Goal: Information Seeking & Learning: Learn about a topic

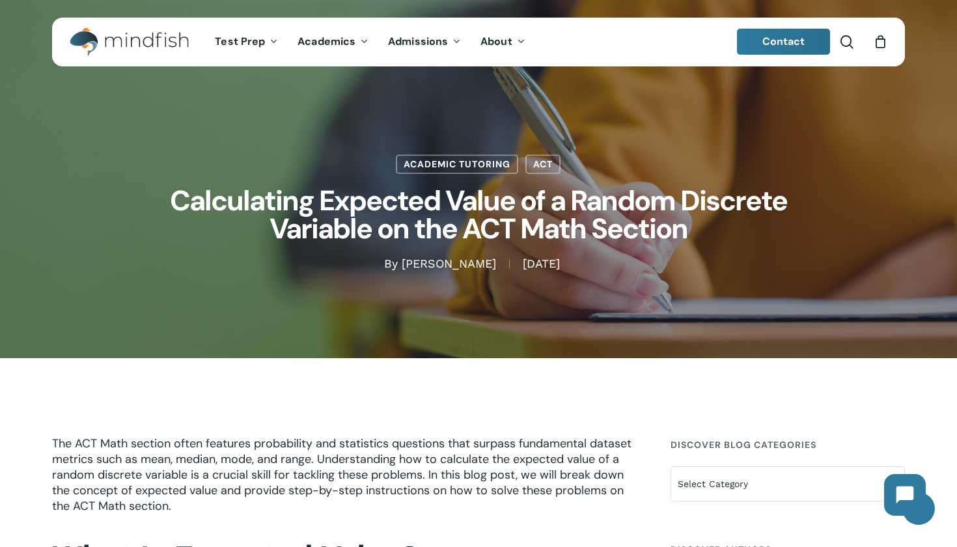
click at [539, 165] on link "LSAT Prep Tutoring" at bounding box center [581, 175] width 178 height 21
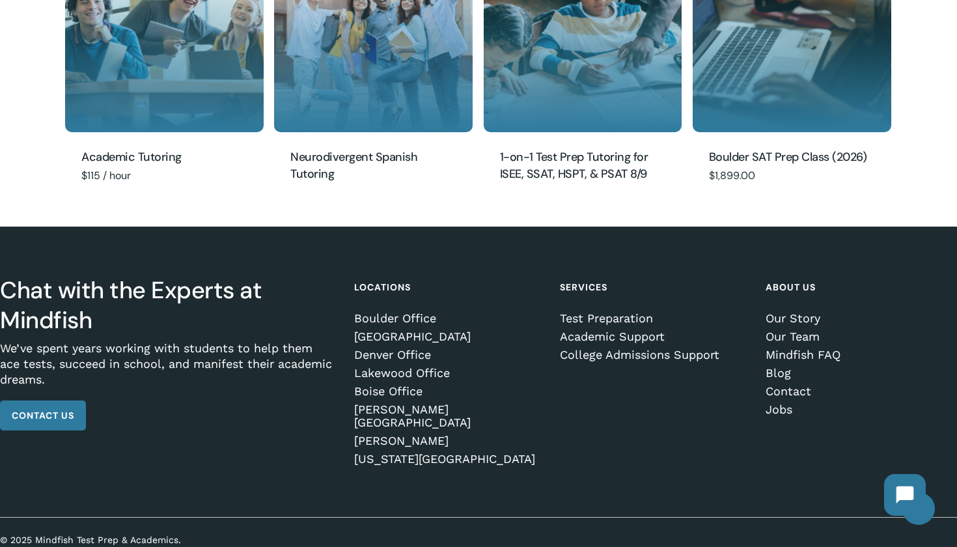
scroll to position [1385, 0]
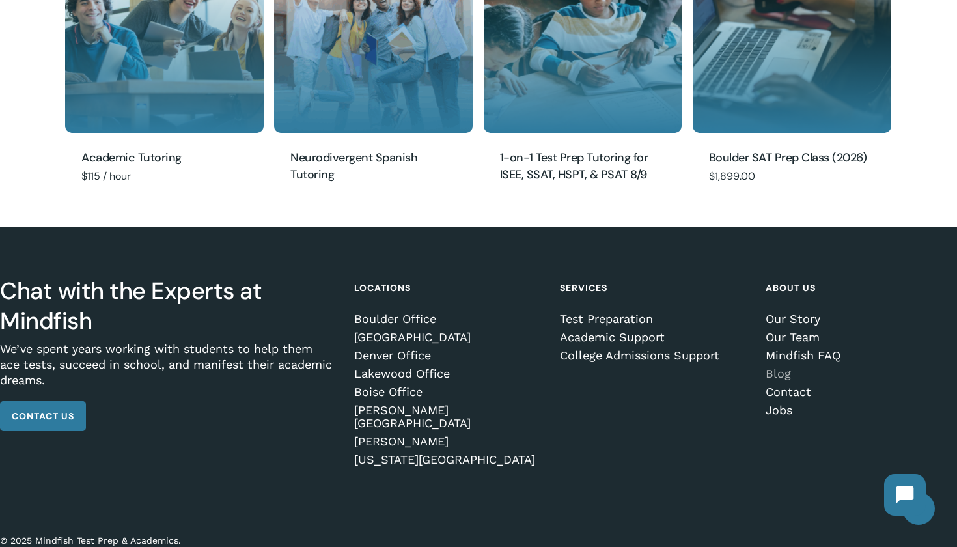
click at [776, 370] on link "Blog" at bounding box center [859, 373] width 187 height 13
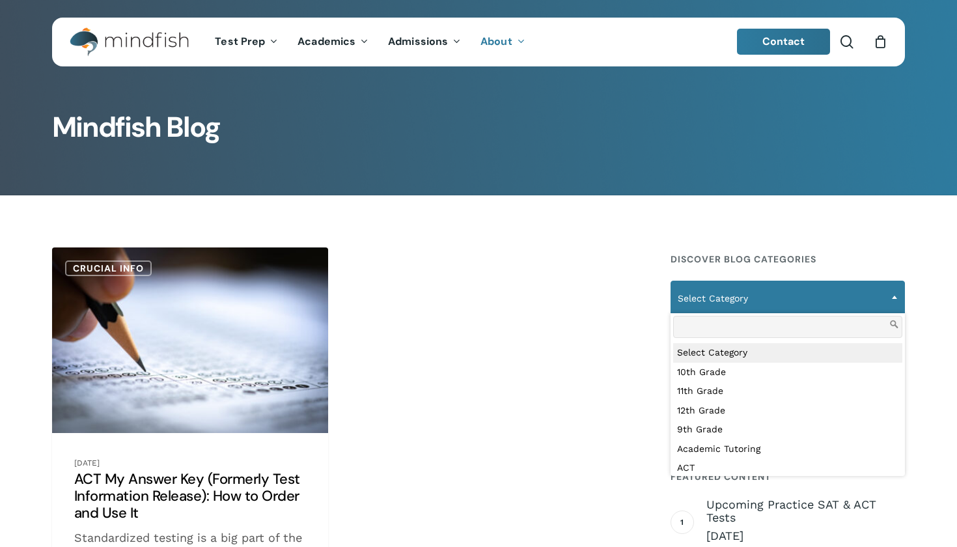
click at [778, 299] on span "Select Category" at bounding box center [787, 298] width 233 height 27
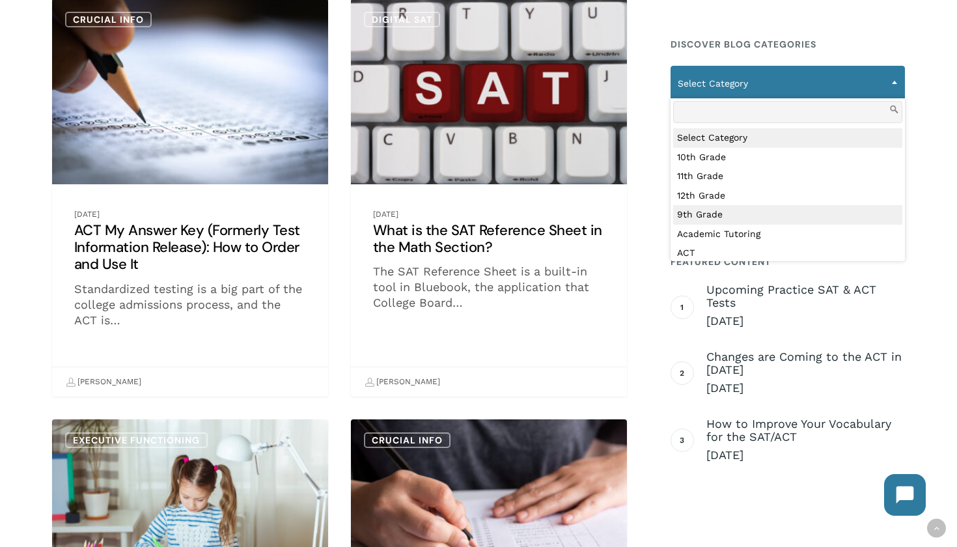
scroll to position [55, 0]
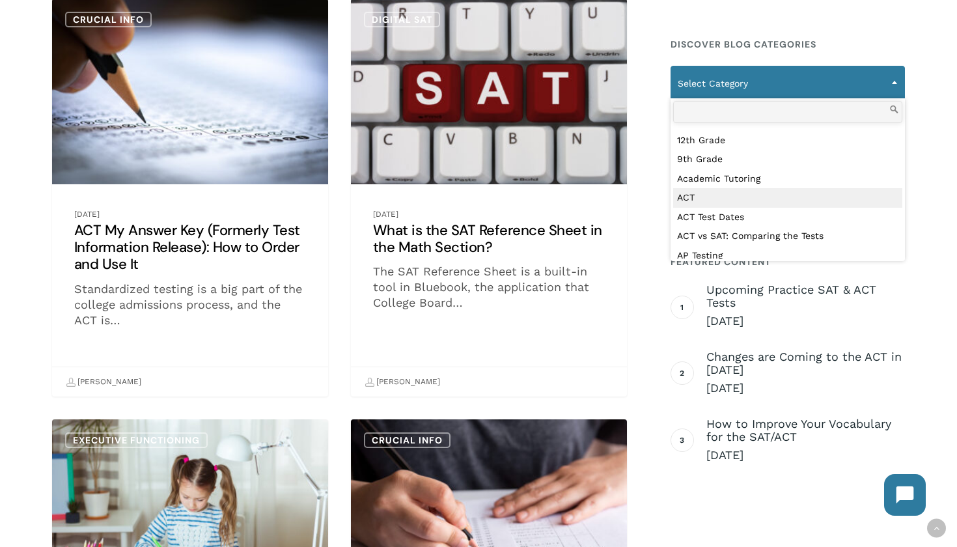
select select "***"
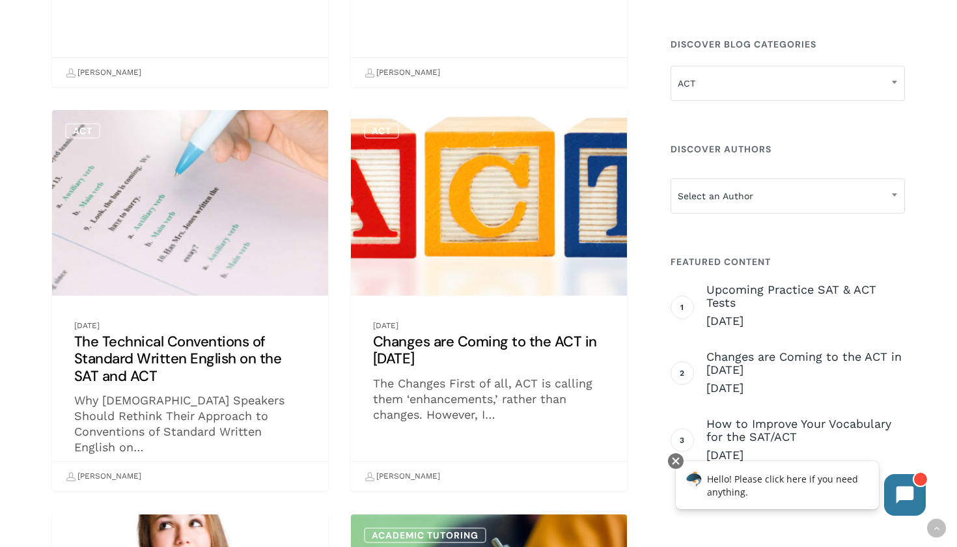
scroll to position [623, 0]
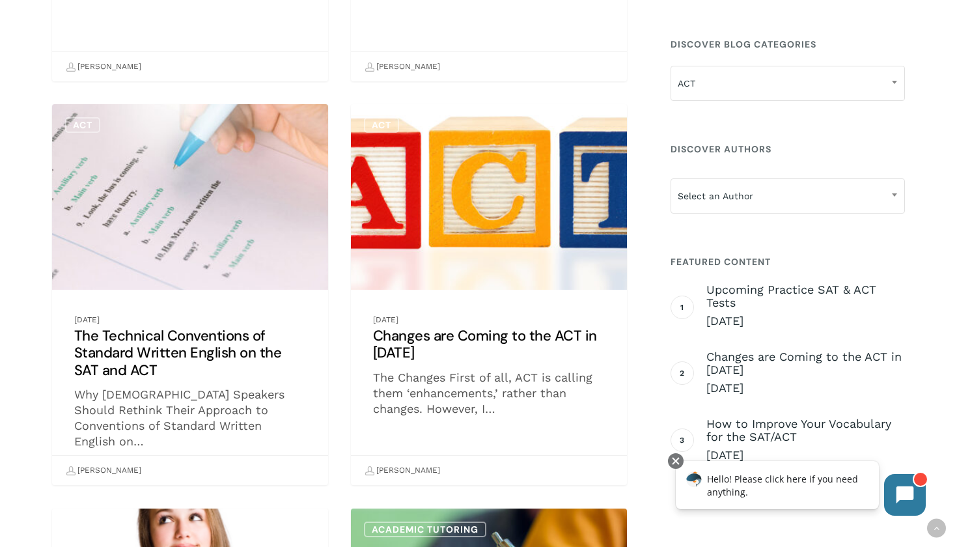
click at [181, 337] on link "The Technical Conventions of Standard Written English on the SAT and ACT" at bounding box center [190, 295] width 276 height 382
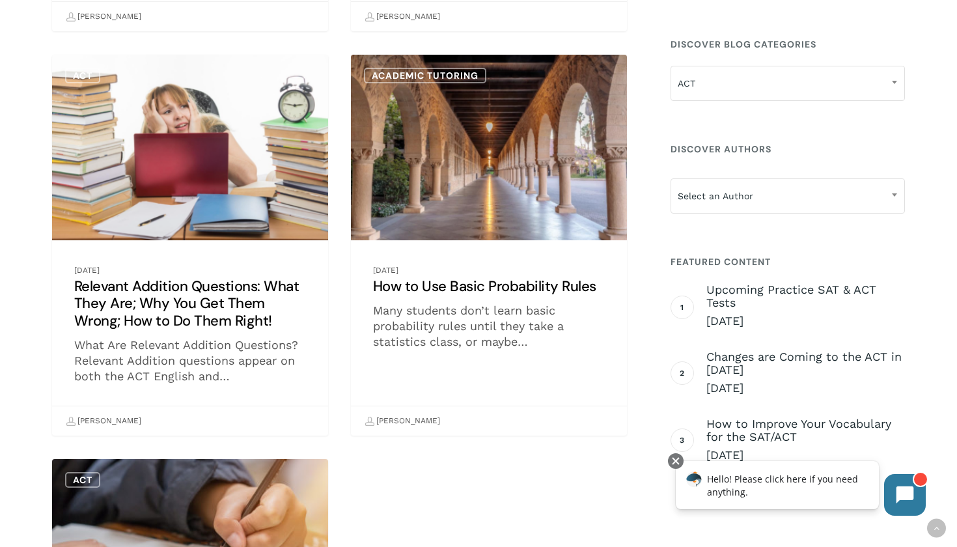
scroll to position [2858, 0]
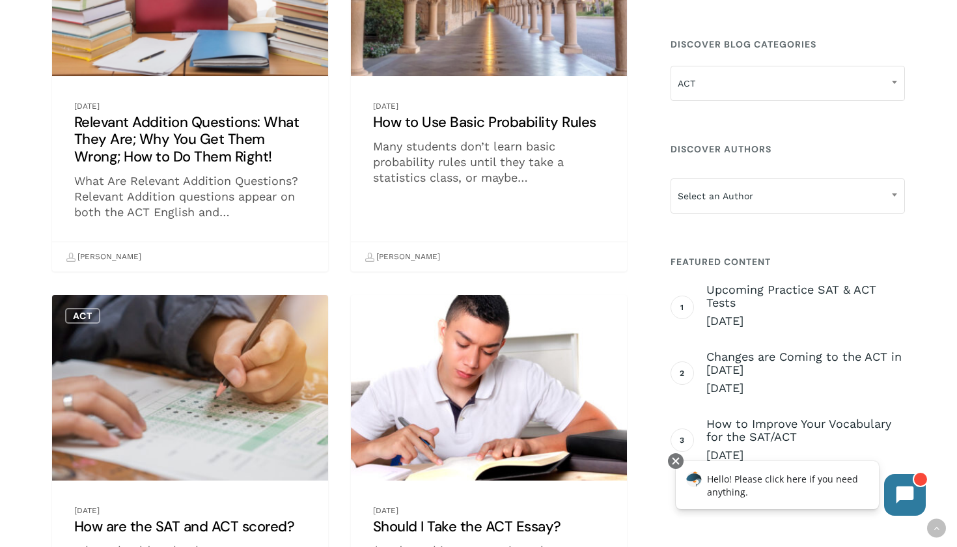
click at [552, 119] on link "How to Use Basic Probability Rules" at bounding box center [489, 82] width 276 height 382
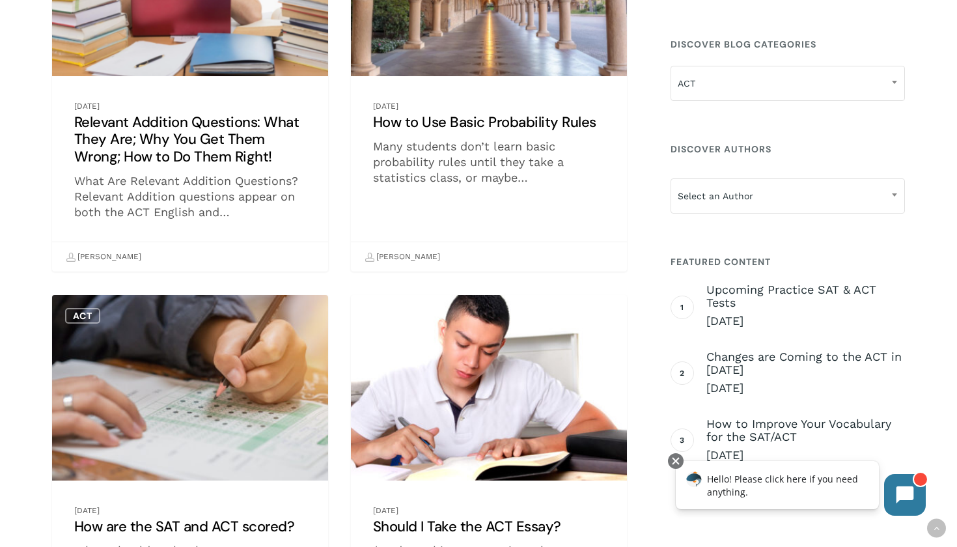
click at [204, 132] on link "Relevant Addition Questions: What They Are; Why You Get Them Wrong; How to Do T…" at bounding box center [190, 82] width 276 height 382
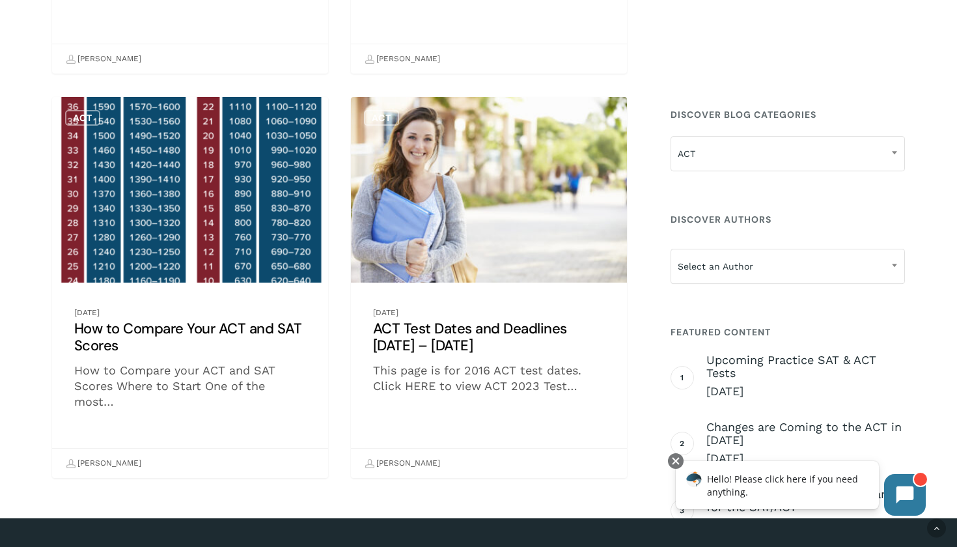
scroll to position [3441, 0]
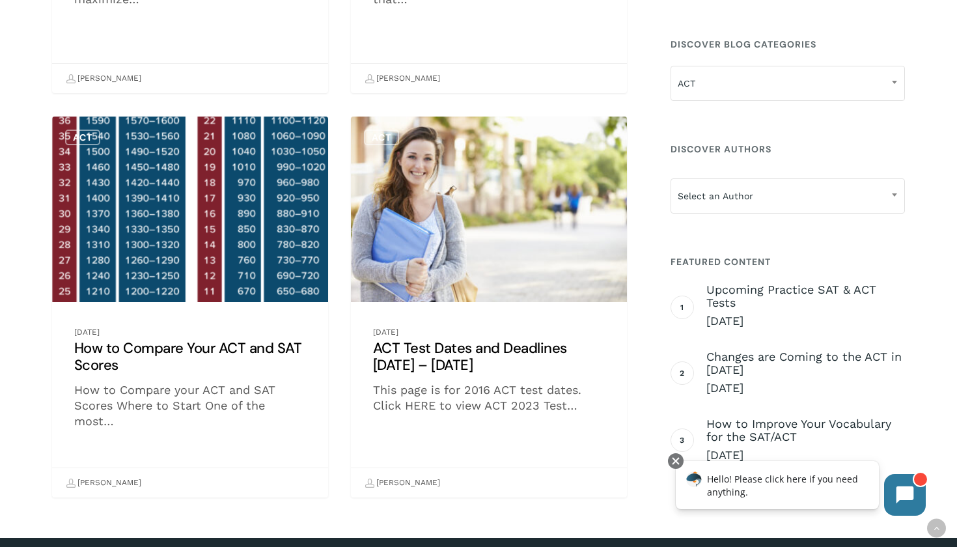
click at [99, 352] on link "How to Compare Your ACT and SAT Scores" at bounding box center [190, 308] width 276 height 382
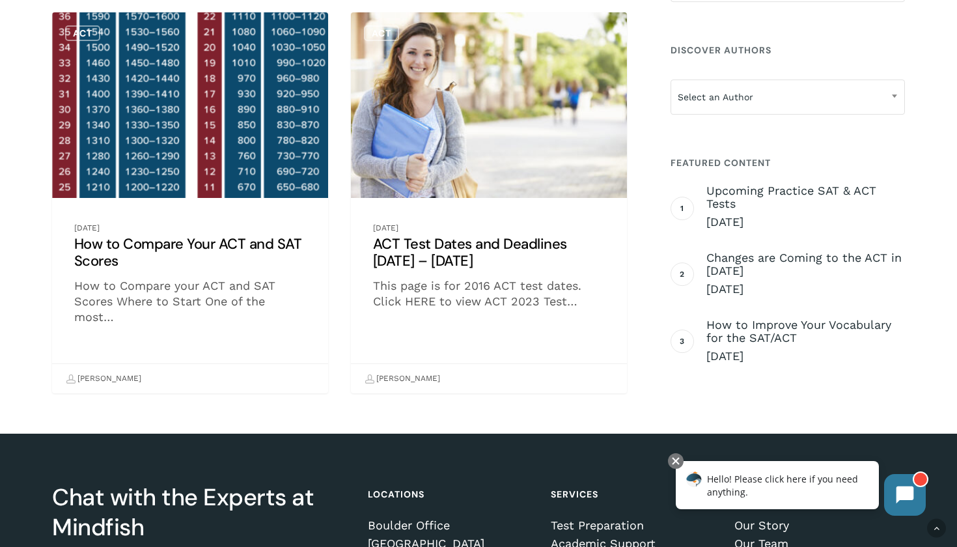
scroll to position [3671, 0]
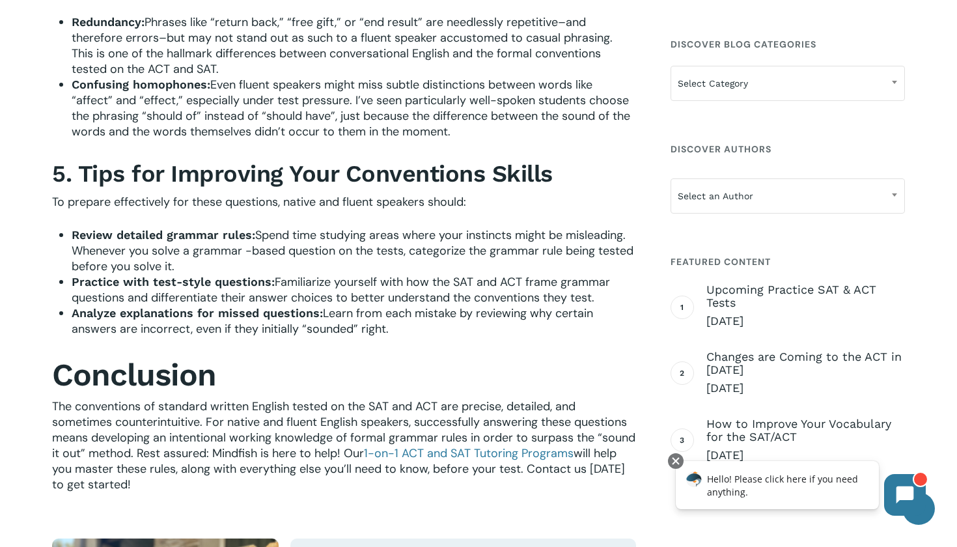
scroll to position [2476, 0]
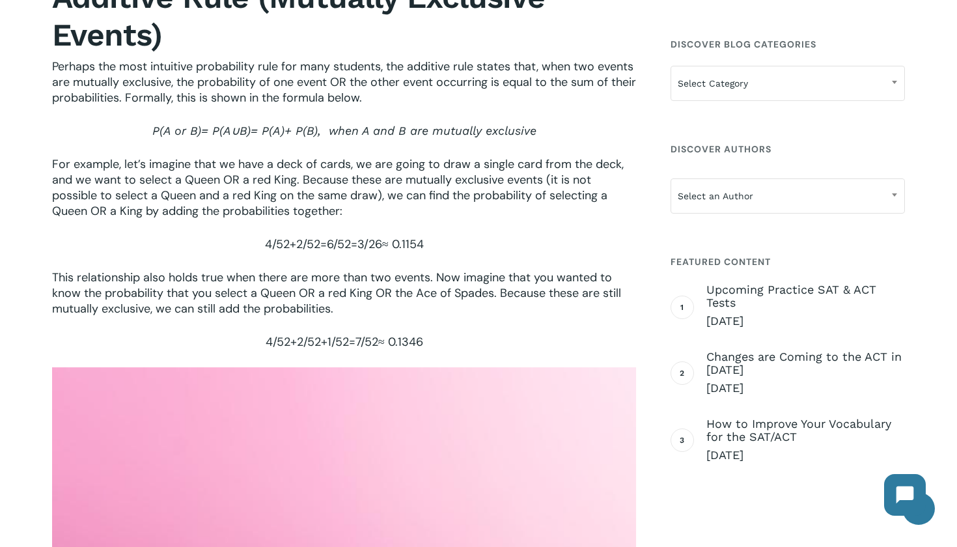
scroll to position [1891, 0]
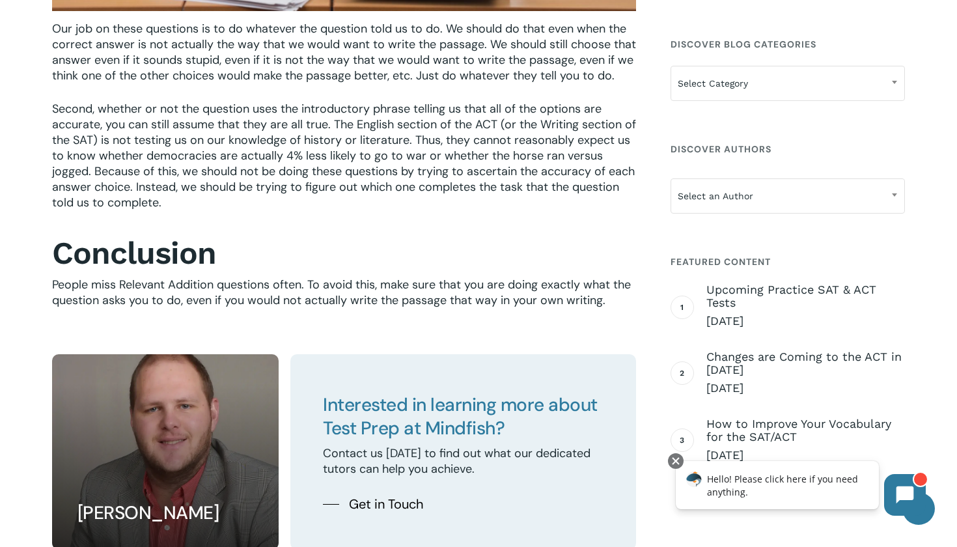
scroll to position [2700, 0]
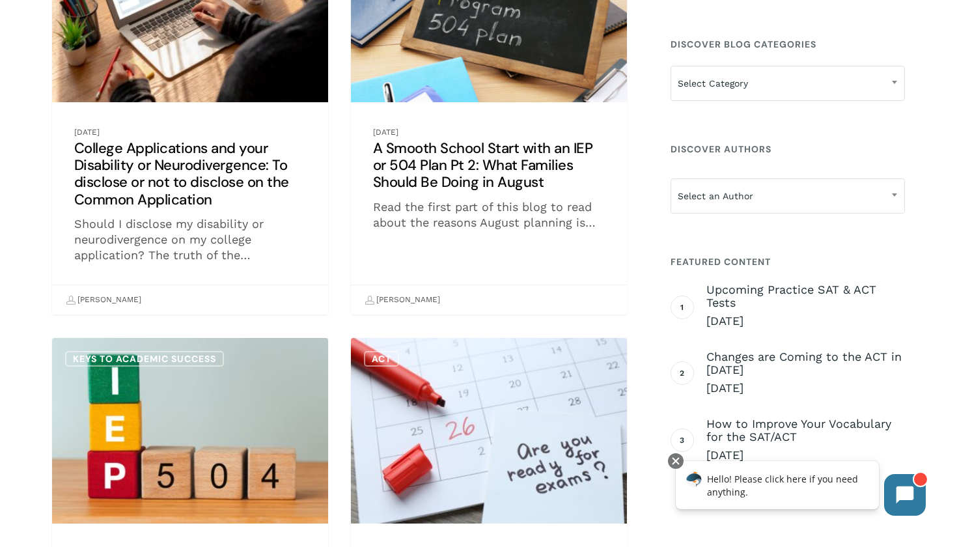
scroll to position [1291, 0]
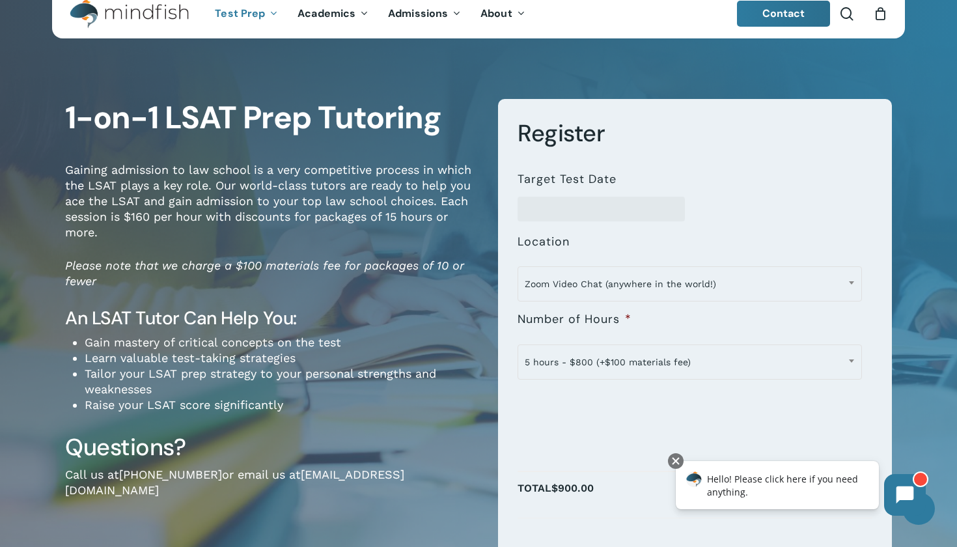
scroll to position [46, 0]
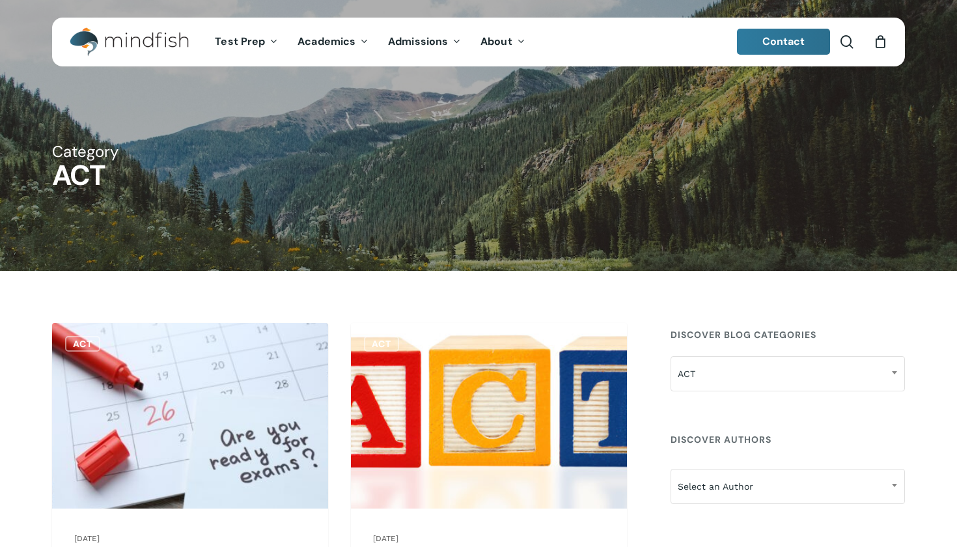
scroll to position [5, 0]
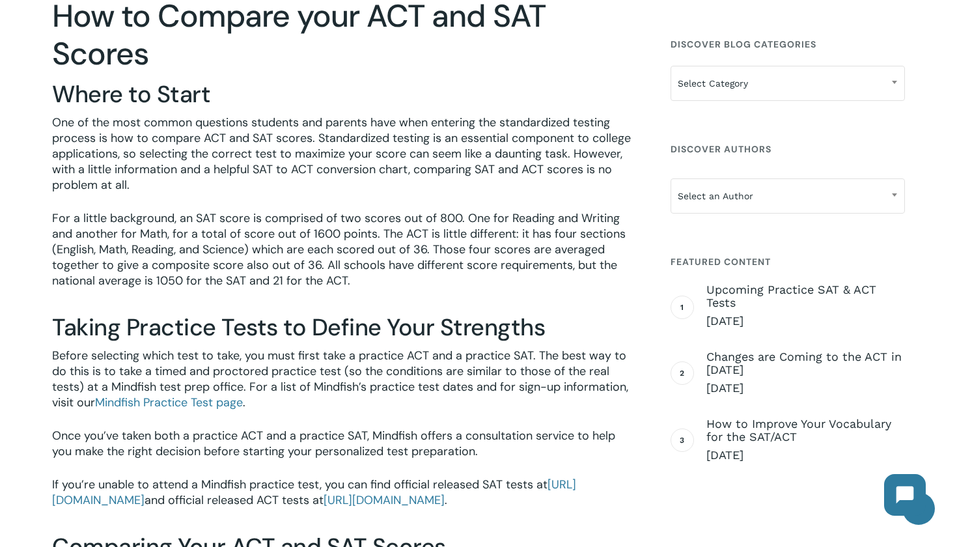
scroll to position [447, 0]
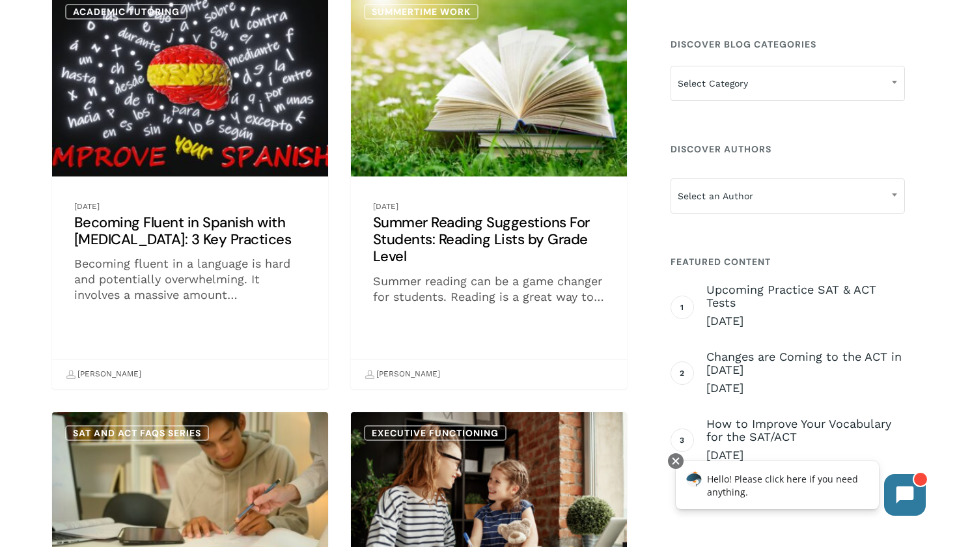
scroll to position [2480, 0]
